Goal: Book appointment/travel/reservation

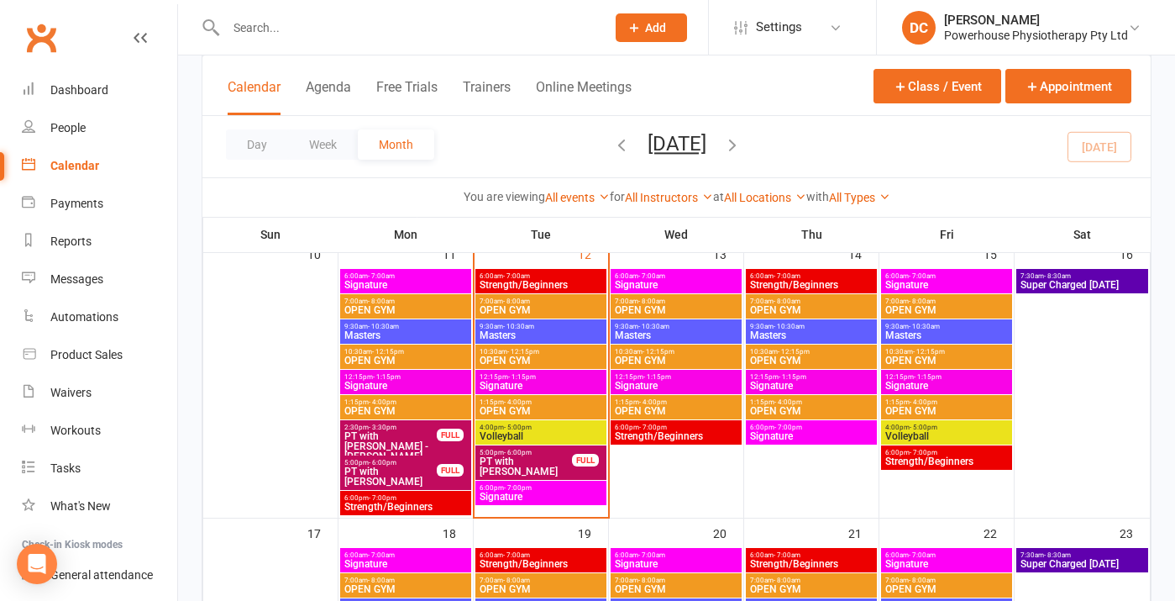
click at [541, 407] on span "OPEN GYM" at bounding box center [541, 411] width 124 height 10
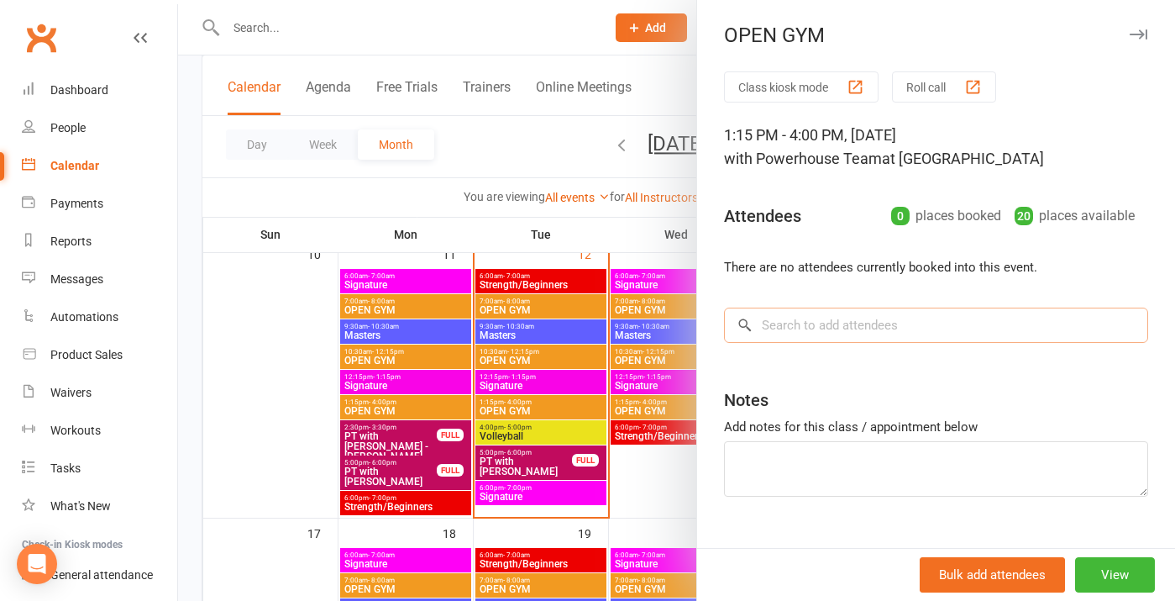
click at [790, 328] on input "search" at bounding box center [936, 324] width 424 height 35
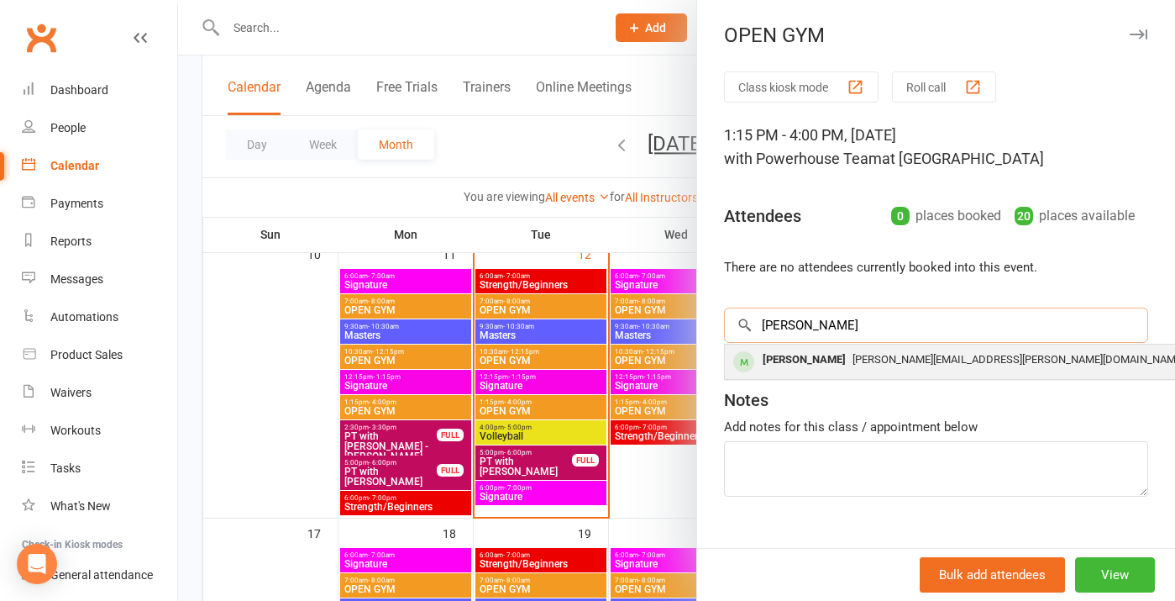
type input "brigid"
click at [853, 355] on span "Brigid.Cassells@gmail.com" at bounding box center [1019, 359] width 332 height 13
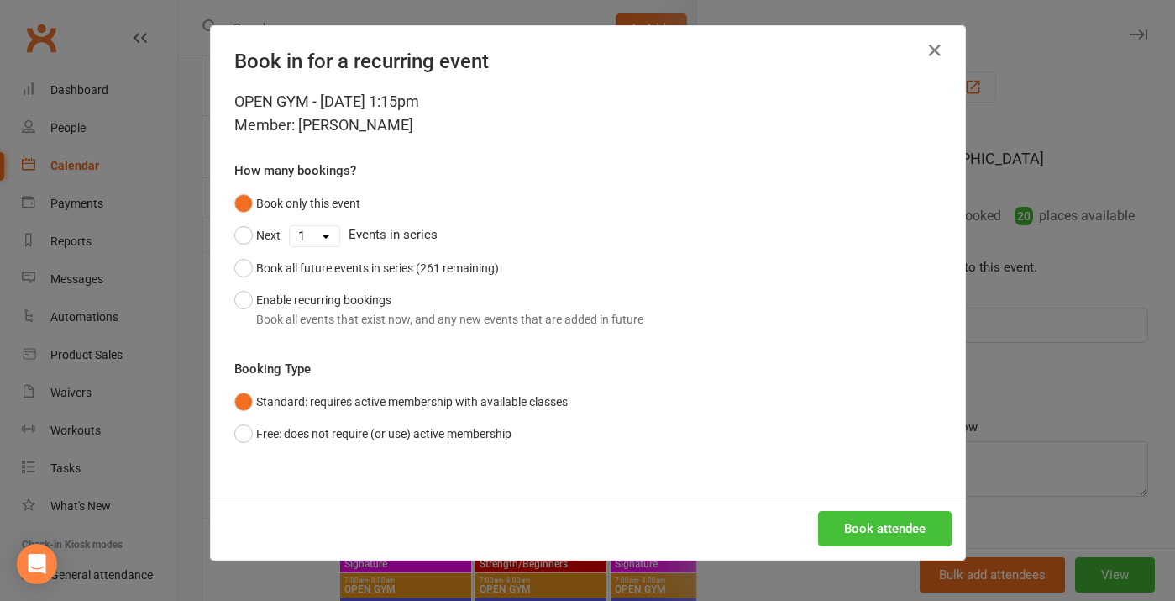
click at [882, 528] on button "Book attendee" at bounding box center [885, 528] width 134 height 35
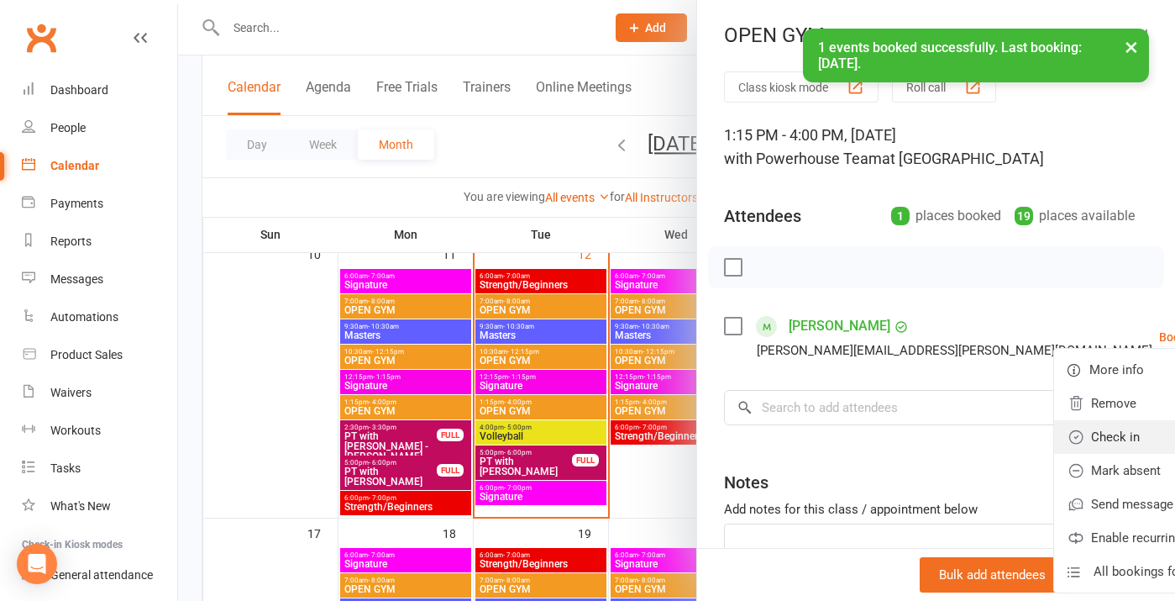
click at [1054, 433] on link "Check in" at bounding box center [1152, 437] width 197 height 34
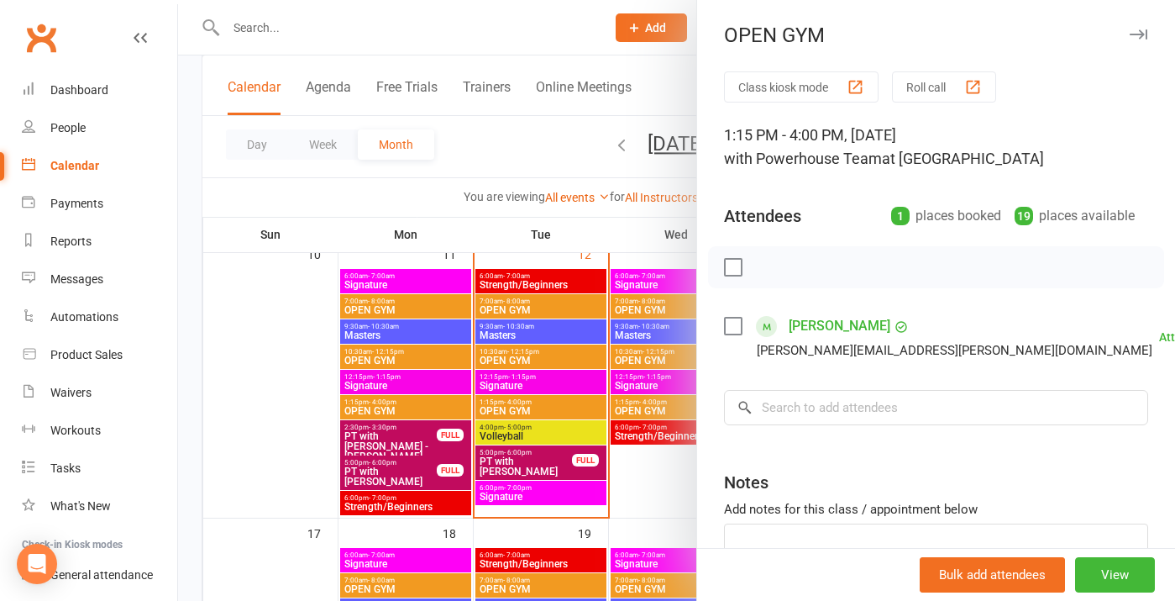
click at [1143, 29] on icon "button" at bounding box center [1139, 34] width 18 height 10
